Goal: Task Accomplishment & Management: Manage account settings

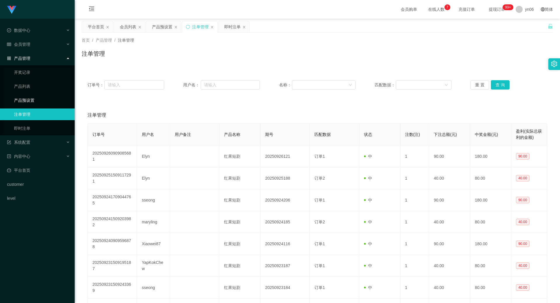
click at [29, 101] on link "产品预设置" at bounding box center [42, 100] width 56 height 12
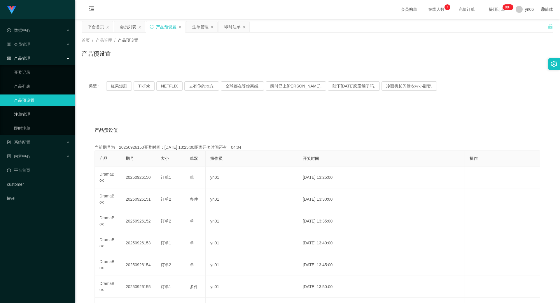
click at [22, 115] on link "注单管理" at bounding box center [42, 114] width 56 height 12
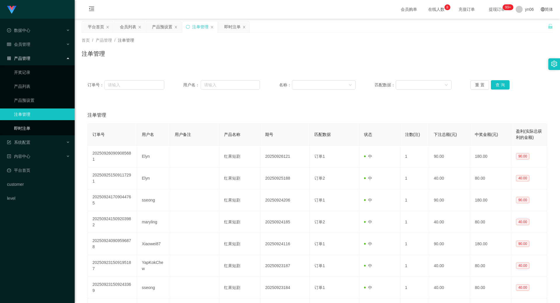
click at [26, 129] on link "即时注单" at bounding box center [42, 128] width 56 height 12
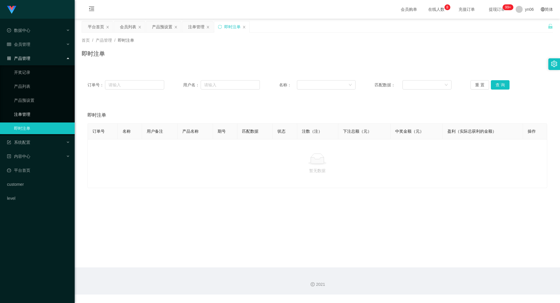
click at [33, 114] on link "注单管理" at bounding box center [42, 114] width 56 height 12
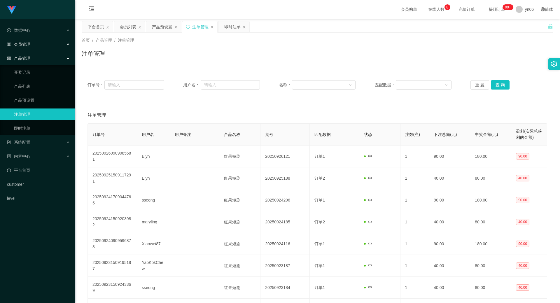
click at [32, 38] on div "会员管理" at bounding box center [37, 44] width 75 height 12
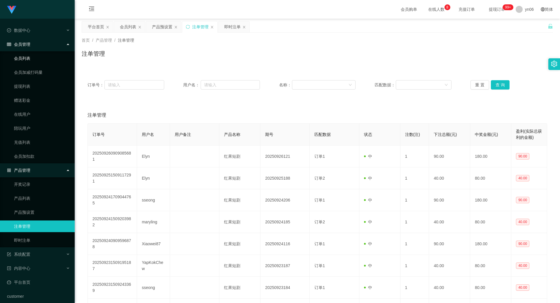
click at [29, 60] on link "会员列表" at bounding box center [42, 58] width 56 height 12
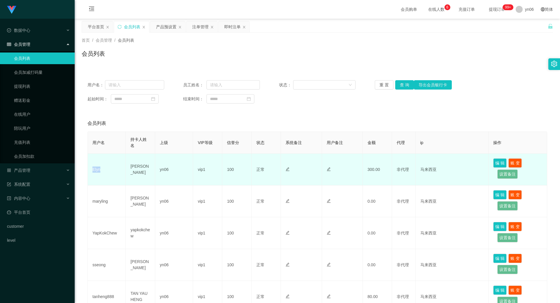
drag, startPoint x: 102, startPoint y: 170, endPoint x: 91, endPoint y: 169, distance: 11.7
click at [91, 169] on td "Elyn" at bounding box center [107, 170] width 38 height 32
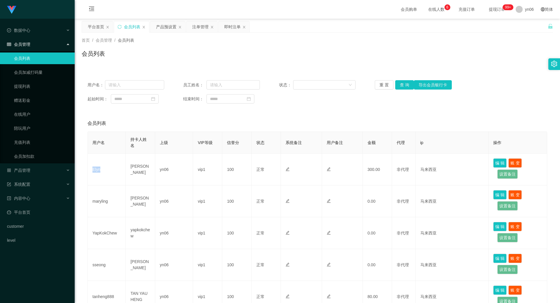
copy td "Elyn"
click at [136, 84] on input "text" at bounding box center [134, 84] width 59 height 9
paste input "Elyn"
type input "Elyn"
click at [403, 82] on button "查 询" at bounding box center [404, 84] width 19 height 9
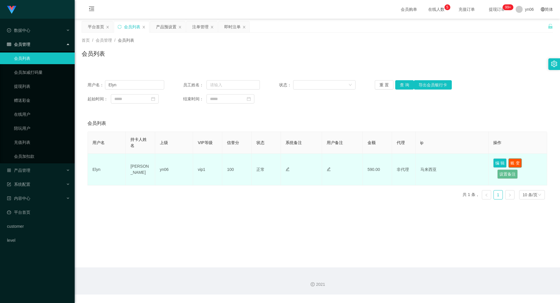
click at [514, 161] on button "账 变" at bounding box center [514, 162] width 13 height 9
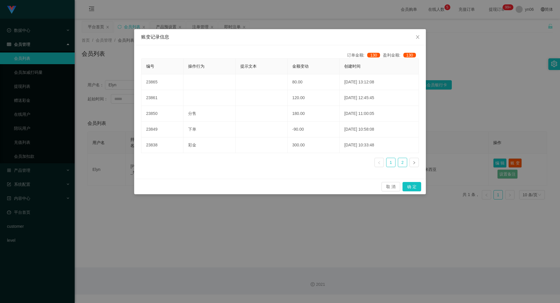
click at [401, 161] on link "2" at bounding box center [402, 162] width 9 height 9
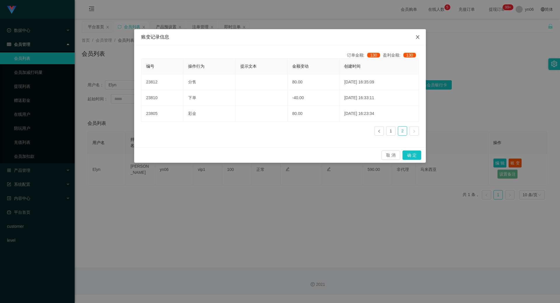
click at [418, 36] on icon "图标: close" at bounding box center [417, 37] width 5 height 5
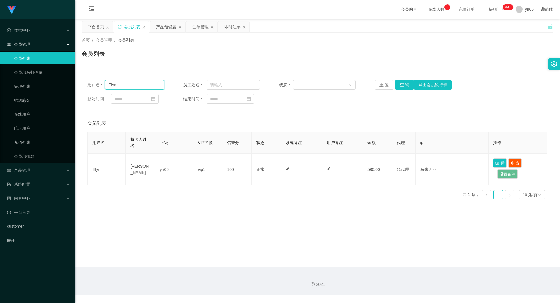
click at [136, 87] on input "Elyn" at bounding box center [134, 84] width 59 height 9
click at [401, 86] on button "查 询" at bounding box center [404, 84] width 19 height 9
click at [28, 171] on span "产品管理" at bounding box center [18, 170] width 23 height 5
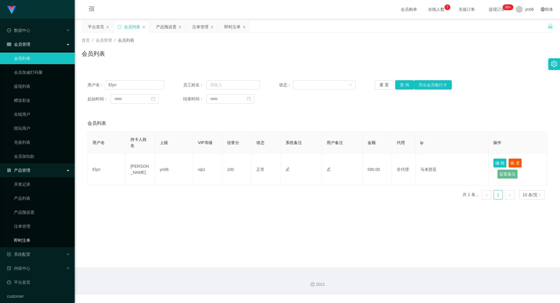
click at [36, 237] on link "即时注单" at bounding box center [42, 240] width 56 height 12
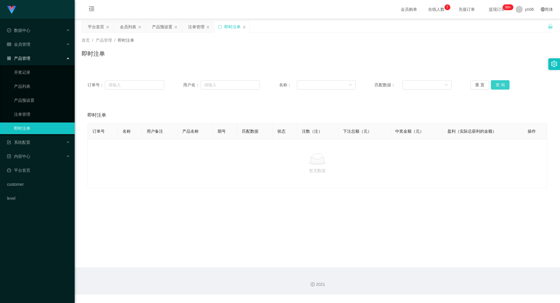
click at [496, 82] on button "查 询" at bounding box center [499, 84] width 19 height 9
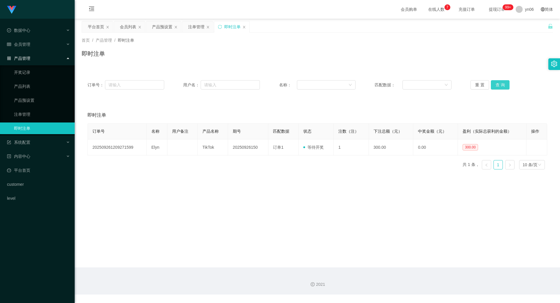
click at [499, 85] on button "查 询" at bounding box center [499, 84] width 19 height 9
click at [500, 82] on button "查 询" at bounding box center [499, 84] width 19 height 9
click at [28, 42] on span "会员管理" at bounding box center [18, 44] width 23 height 5
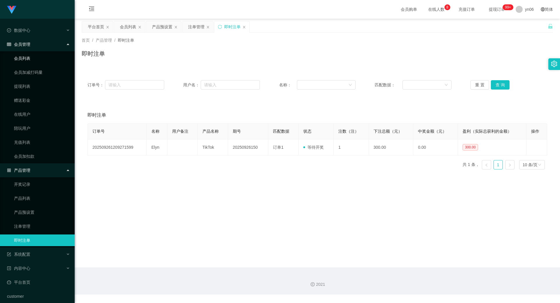
click at [31, 57] on link "会员列表" at bounding box center [42, 58] width 56 height 12
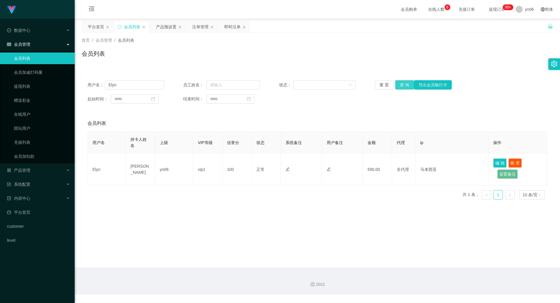
click at [400, 82] on button "查 询" at bounding box center [404, 84] width 19 height 9
click at [402, 78] on div "用户名： Elyn 员工姓名： 状态： 重 置 查 询 导出会员银行卡 起始时间： 结束时间：" at bounding box center [317, 91] width 471 height 35
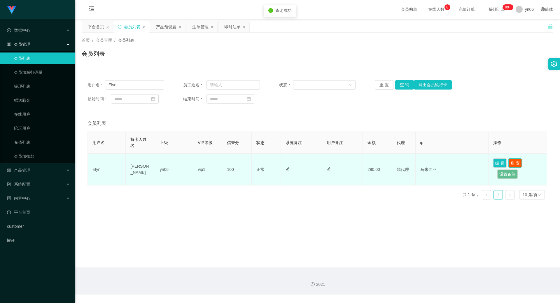
click at [513, 160] on button "账 变" at bounding box center [514, 162] width 13 height 9
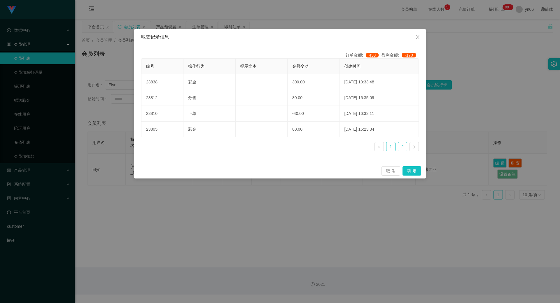
click at [391, 144] on link "1" at bounding box center [390, 146] width 9 height 9
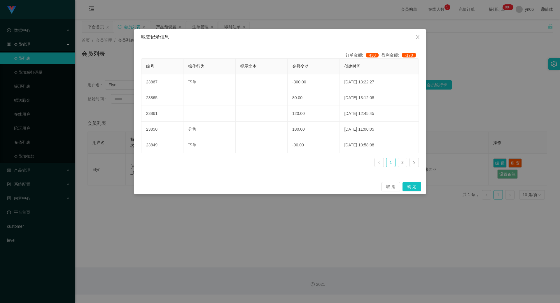
click at [293, 226] on div "账变记录信息 订单金额: 430 盈利金额: -170 编号 操作行为 提示文本 金额变动 创建时间 23867 下单 -300.00 [DATE] 13:2…" at bounding box center [280, 151] width 560 height 303
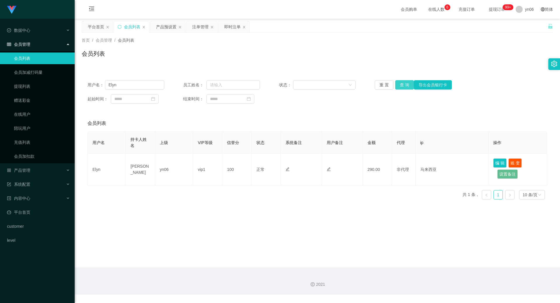
click at [401, 83] on button "查 询" at bounding box center [404, 84] width 19 height 9
click at [514, 163] on button "账 变" at bounding box center [514, 162] width 13 height 9
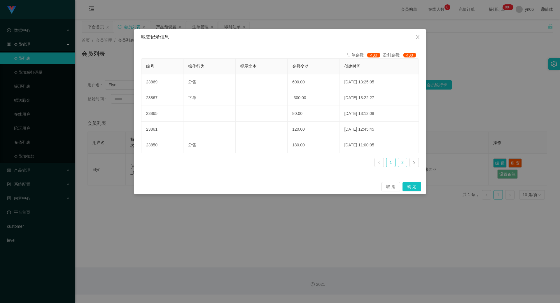
click at [402, 165] on link "2" at bounding box center [402, 162] width 9 height 9
click at [392, 160] on link "1" at bounding box center [390, 162] width 9 height 9
click at [404, 161] on link "2" at bounding box center [402, 162] width 9 height 9
click at [379, 160] on link at bounding box center [378, 162] width 9 height 9
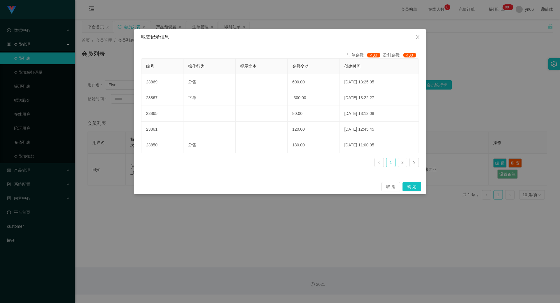
click at [393, 161] on link "1" at bounding box center [390, 162] width 9 height 9
click at [411, 188] on button "确 定" at bounding box center [411, 186] width 19 height 9
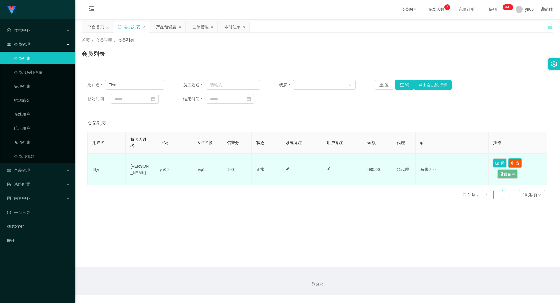
click at [512, 163] on button "账 变" at bounding box center [514, 162] width 13 height 9
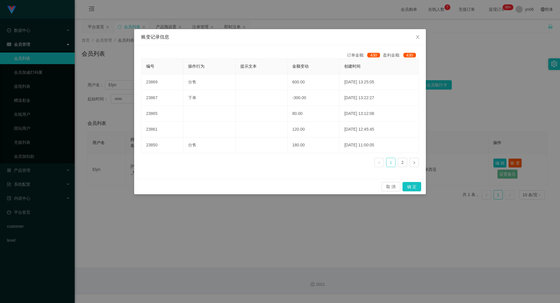
click at [389, 162] on link "1" at bounding box center [390, 162] width 9 height 9
click at [403, 160] on link "2" at bounding box center [402, 162] width 9 height 9
click at [391, 161] on link "1" at bounding box center [390, 162] width 9 height 9
click at [418, 36] on icon "图标: close" at bounding box center [417, 36] width 3 height 3
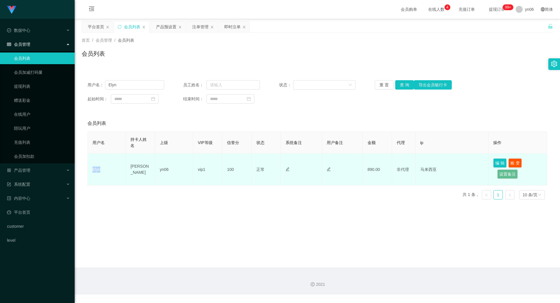
drag, startPoint x: 105, startPoint y: 169, endPoint x: 90, endPoint y: 166, distance: 14.6
click at [90, 166] on td "Elyn" at bounding box center [107, 170] width 38 height 32
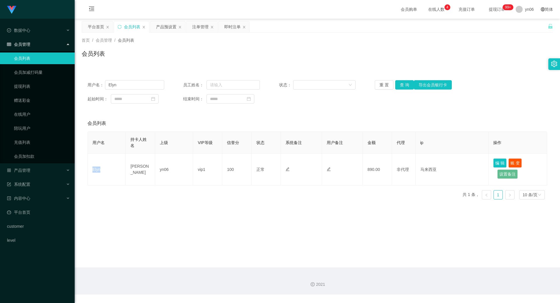
copy td "Elyn"
click at [44, 51] on li "会员管理 会员列表 会员加减打码量 提现列表 赠送彩金 在线用户 陪玩用户 充值列表 会员加扣款" at bounding box center [37, 100] width 75 height 125
click at [40, 55] on link "会员列表" at bounding box center [42, 58] width 56 height 12
click at [24, 152] on link "会员加扣款" at bounding box center [42, 156] width 56 height 12
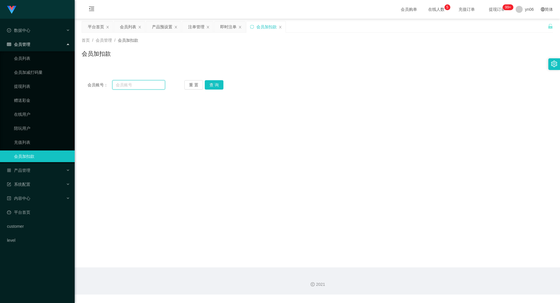
click at [138, 86] on input "text" at bounding box center [138, 84] width 53 height 9
paste input "Elyn"
type input "Elyn"
click at [217, 86] on button "查 询" at bounding box center [214, 84] width 19 height 9
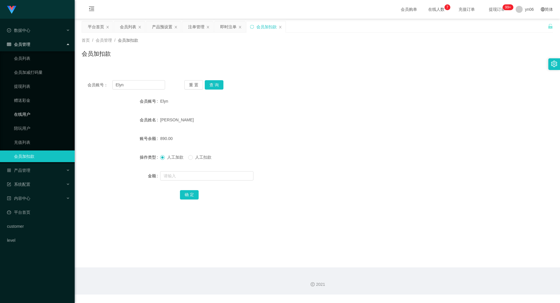
click at [29, 112] on link "在线用户" at bounding box center [42, 114] width 56 height 12
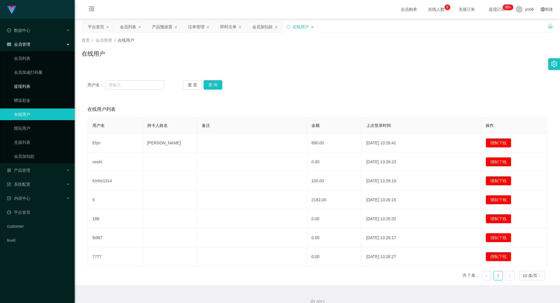
click at [33, 87] on link "提现列表" at bounding box center [42, 86] width 56 height 12
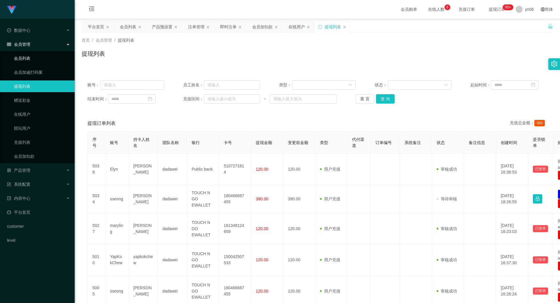
click at [36, 58] on link "会员列表" at bounding box center [42, 58] width 56 height 12
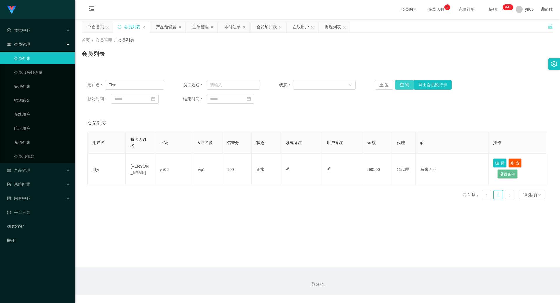
click at [400, 85] on button "查 询" at bounding box center [404, 84] width 19 height 9
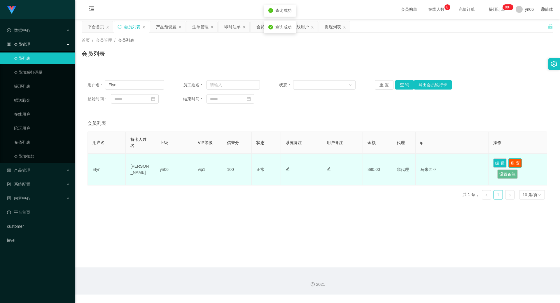
click at [511, 161] on button "账 变" at bounding box center [514, 162] width 13 height 9
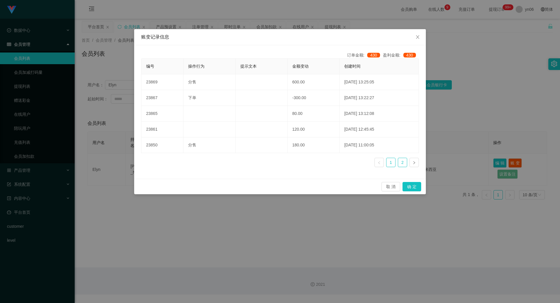
click at [402, 162] on link "2" at bounding box center [402, 162] width 9 height 9
click at [389, 162] on link "1" at bounding box center [390, 162] width 9 height 9
click at [415, 36] on icon "图标: close" at bounding box center [417, 37] width 5 height 5
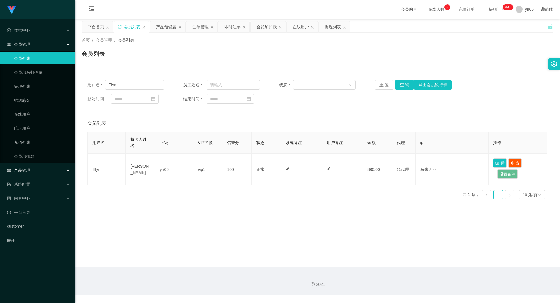
click at [30, 166] on div "产品管理" at bounding box center [37, 170] width 75 height 12
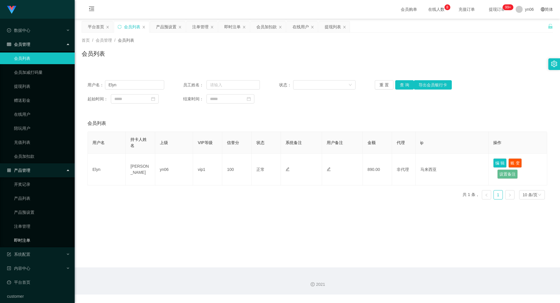
click at [28, 238] on link "即时注单" at bounding box center [42, 240] width 56 height 12
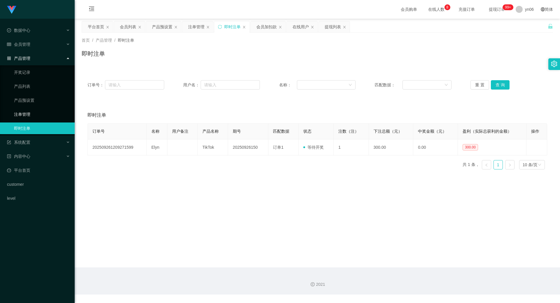
click at [33, 116] on link "注单管理" at bounding box center [42, 114] width 56 height 12
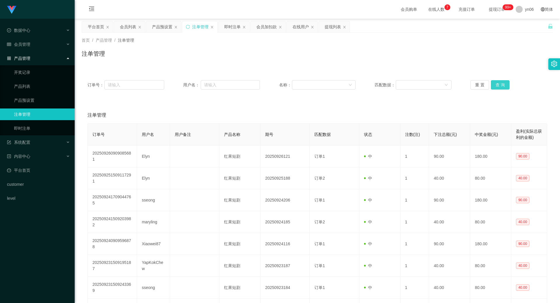
click at [499, 86] on button "查 询" at bounding box center [499, 84] width 19 height 9
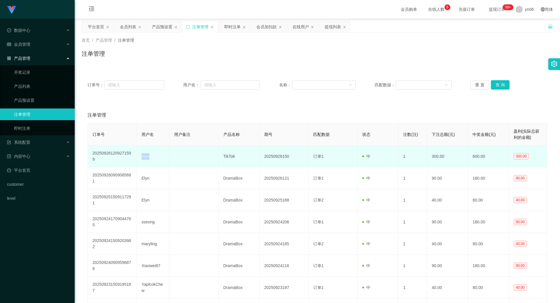
drag, startPoint x: 150, startPoint y: 154, endPoint x: 142, endPoint y: 153, distance: 8.8
click at [142, 153] on td "Elyn" at bounding box center [153, 156] width 33 height 22
copy td "Elyn"
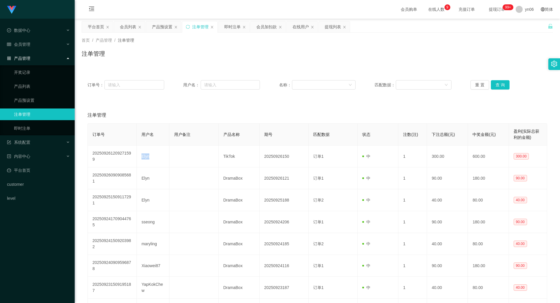
click at [37, 110] on link "注单管理" at bounding box center [42, 114] width 56 height 12
click at [31, 123] on link "即时注单" at bounding box center [42, 128] width 56 height 12
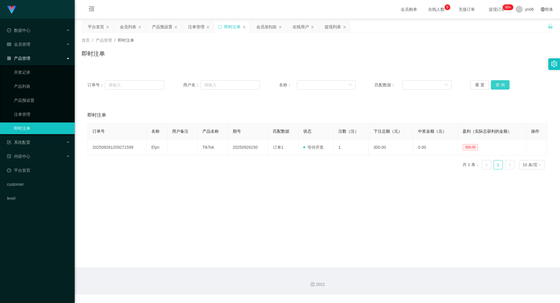
click at [499, 83] on button "查 询" at bounding box center [499, 84] width 19 height 9
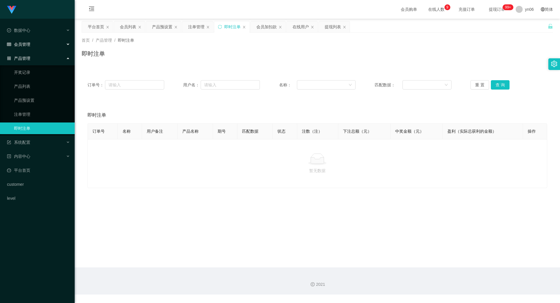
click at [27, 43] on span "会员管理" at bounding box center [18, 44] width 23 height 5
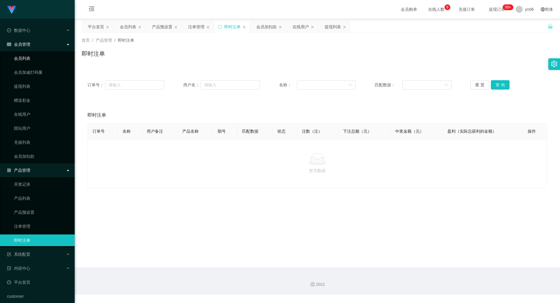
click at [29, 58] on link "会员列表" at bounding box center [42, 58] width 56 height 12
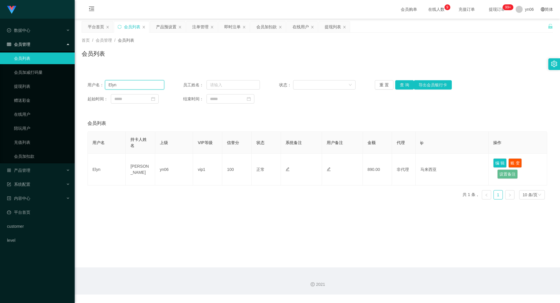
click at [135, 86] on input "Elyn" at bounding box center [134, 84] width 59 height 9
click at [400, 85] on button "查 询" at bounding box center [404, 84] width 19 height 9
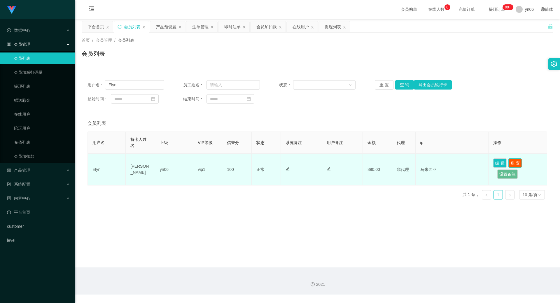
click at [513, 163] on button "账 变" at bounding box center [514, 162] width 13 height 9
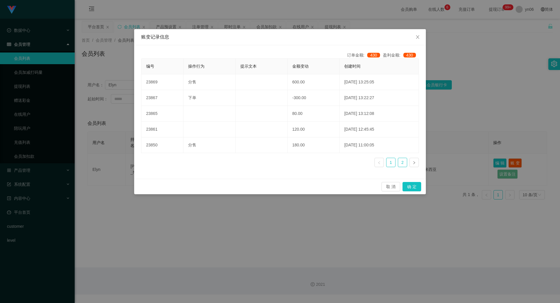
click at [402, 163] on link "2" at bounding box center [402, 162] width 9 height 9
click at [391, 161] on link "1" at bounding box center [390, 162] width 9 height 9
click at [418, 37] on icon "图标: close" at bounding box center [417, 37] width 5 height 5
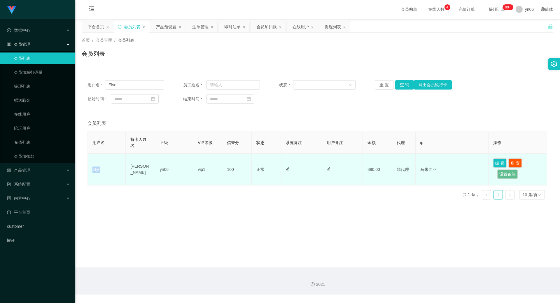
drag, startPoint x: 101, startPoint y: 167, endPoint x: 89, endPoint y: 166, distance: 12.0
click at [89, 166] on td "Elyn" at bounding box center [107, 170] width 38 height 32
copy td "Elyn"
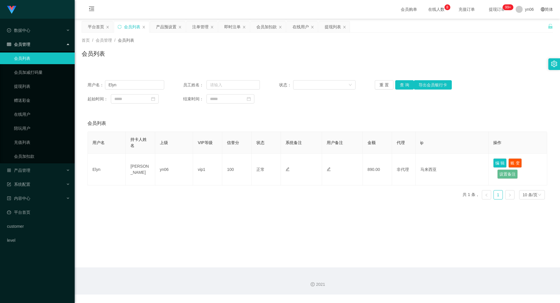
click at [417, 230] on main "关闭左侧 关闭右侧 关闭其它 刷新页面 平台首页 会员列表 产品预设置 注单管理 即时注单 会员加扣款 在线用户 提现列表 首页 / 会员管理 / 会员列表 …" at bounding box center [317, 143] width 485 height 249
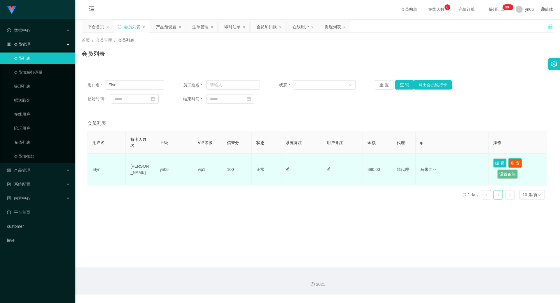
click at [516, 164] on button "账 变" at bounding box center [514, 162] width 13 height 9
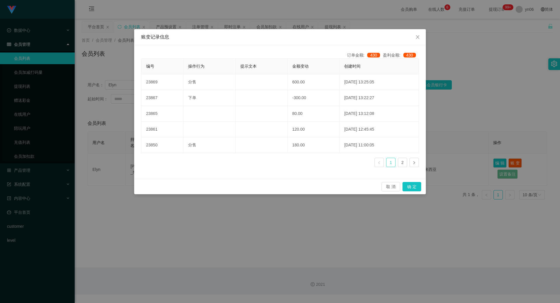
click at [393, 159] on link "1" at bounding box center [390, 162] width 9 height 9
click at [420, 36] on span "Close" at bounding box center [417, 37] width 16 height 16
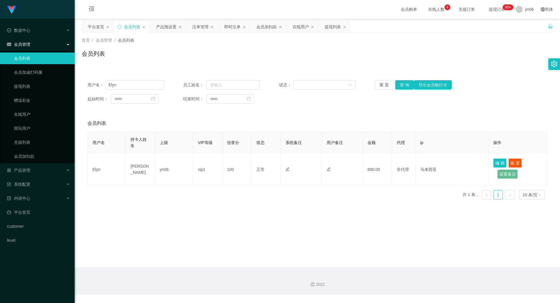
click at [416, 241] on main "关闭左侧 关闭右侧 关闭其它 刷新页面 平台首页 会员列表 产品预设置 注单管理 即时注单 会员加扣款 在线用户 提现列表 首页 / 会员管理 / 会员列表 …" at bounding box center [317, 143] width 485 height 249
click at [405, 83] on button "查 询" at bounding box center [404, 84] width 19 height 9
click at [400, 85] on button "查 询" at bounding box center [404, 84] width 19 height 9
click at [402, 85] on button "查 询" at bounding box center [404, 84] width 19 height 9
click at [404, 85] on button "查 询" at bounding box center [404, 84] width 19 height 9
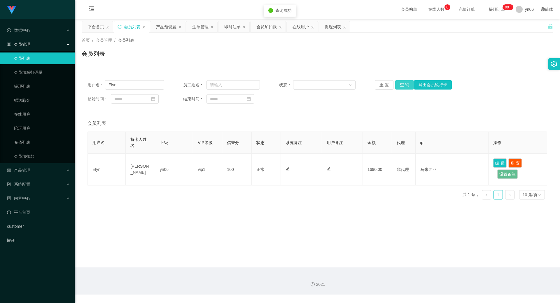
click at [404, 85] on button "查 询" at bounding box center [404, 84] width 19 height 9
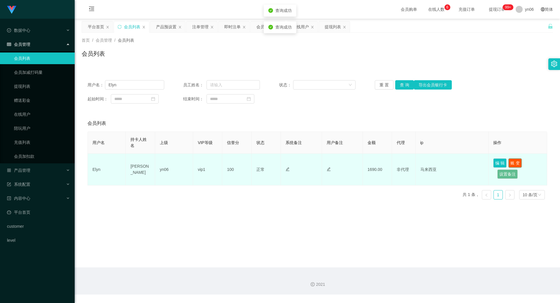
click at [516, 163] on button "账 变" at bounding box center [514, 162] width 13 height 9
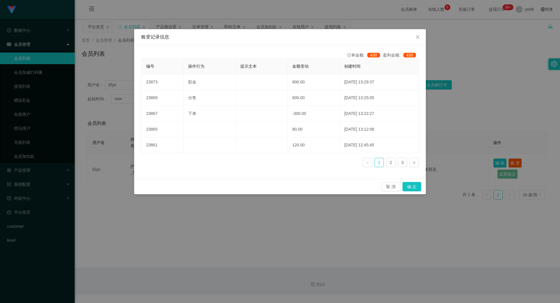
click at [464, 113] on div "账变记录信息 订单金额: 430 盈利金额: 430 编号 操作行为 提示文本 金额变动 创建时间 23873 彩金 800.00 [DATE] 13:29:…" at bounding box center [280, 151] width 560 height 303
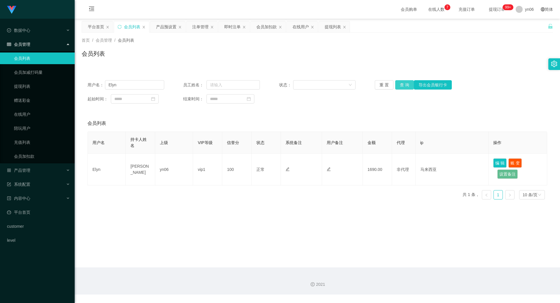
click at [401, 84] on button "查 询" at bounding box center [404, 84] width 19 height 9
click at [32, 85] on link "提现列表" at bounding box center [42, 86] width 56 height 12
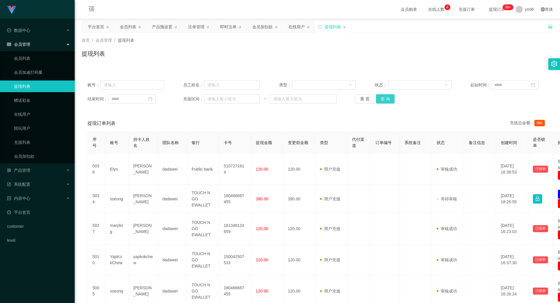
click at [389, 97] on button "查 询" at bounding box center [385, 98] width 19 height 9
click at [491, 7] on span "提现订单 99+" at bounding box center [497, 9] width 22 height 4
